Goal: Find specific page/section: Find specific page/section

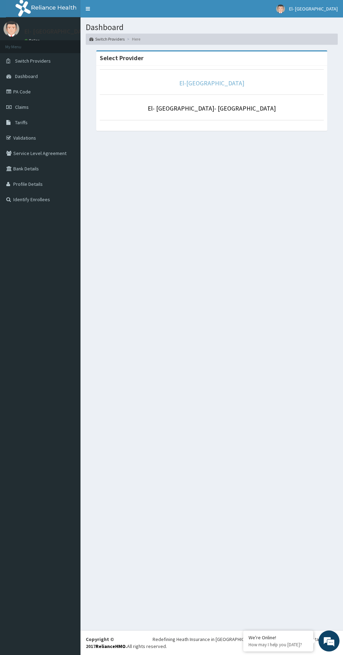
click at [202, 82] on link "El-[GEOGRAPHIC_DATA]" at bounding box center [211, 83] width 65 height 8
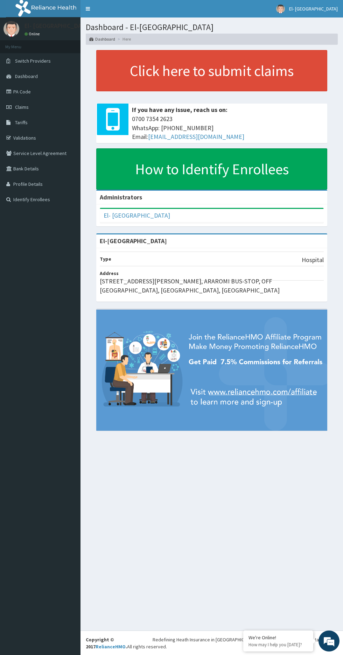
click at [28, 89] on link "PA Code" at bounding box center [40, 91] width 81 height 15
